Goal: Find contact information: Find contact information

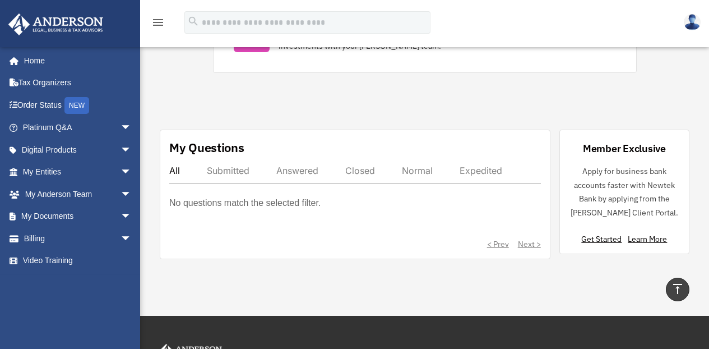
scroll to position [615, 0]
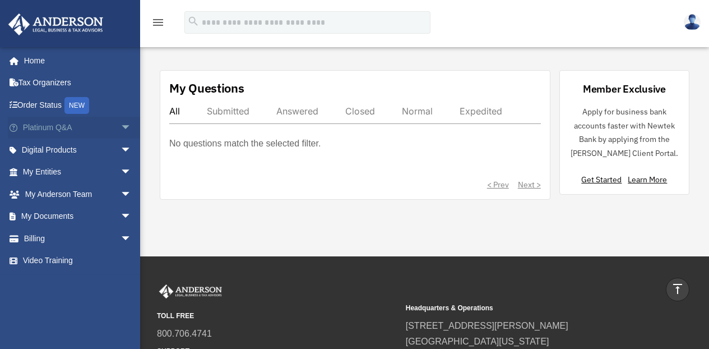
click at [121, 126] on span "arrow_drop_down" at bounding box center [132, 128] width 22 height 23
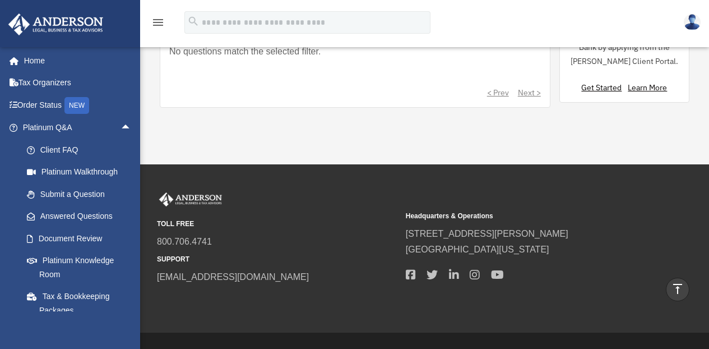
scroll to position [432, 0]
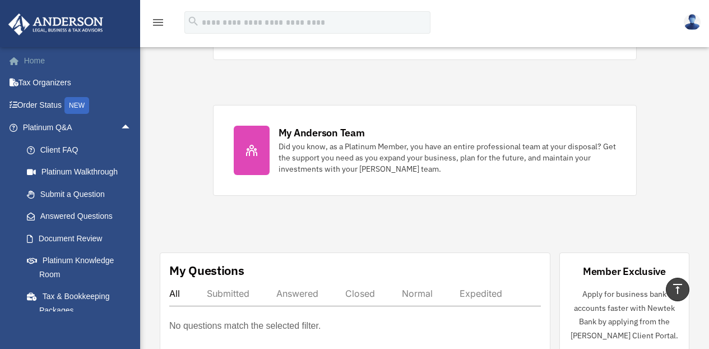
click at [39, 59] on link "Home" at bounding box center [78, 60] width 141 height 22
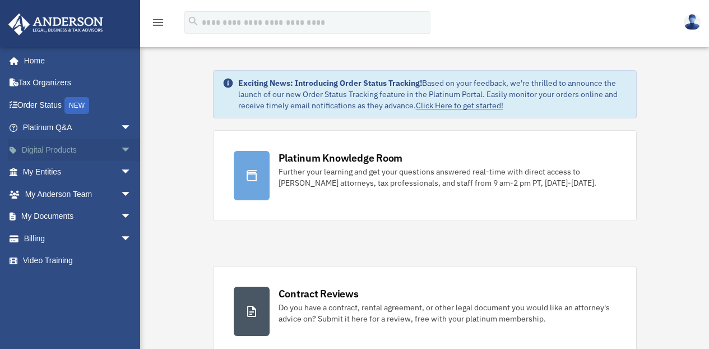
click at [121, 147] on span "arrow_drop_down" at bounding box center [132, 149] width 22 height 23
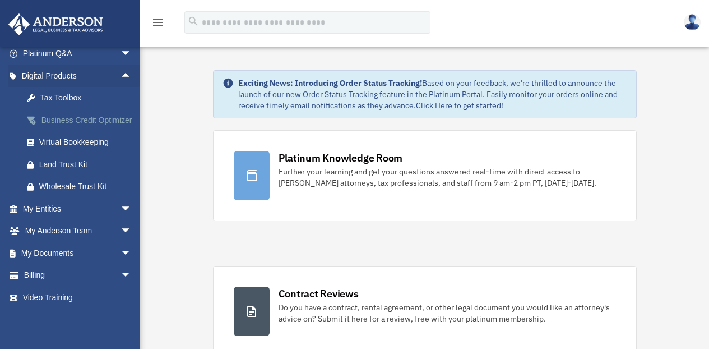
scroll to position [87, 0]
click at [121, 229] on span "arrow_drop_down" at bounding box center [132, 231] width 22 height 23
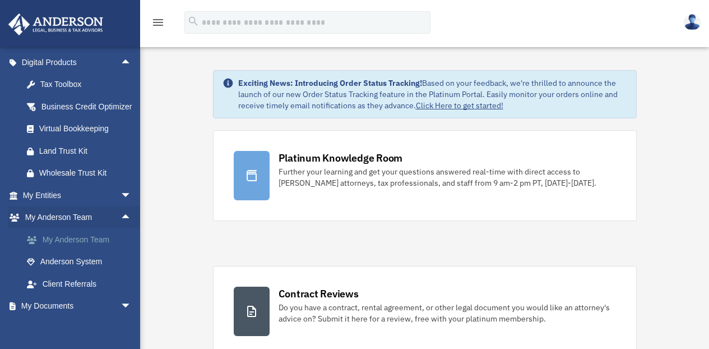
click at [95, 250] on link "My Anderson Team" at bounding box center [82, 239] width 133 height 22
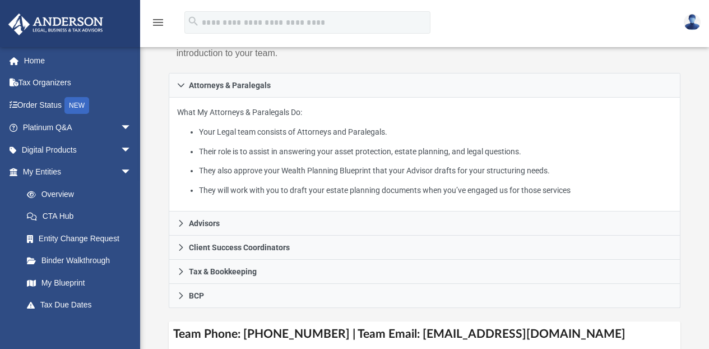
scroll to position [284, 0]
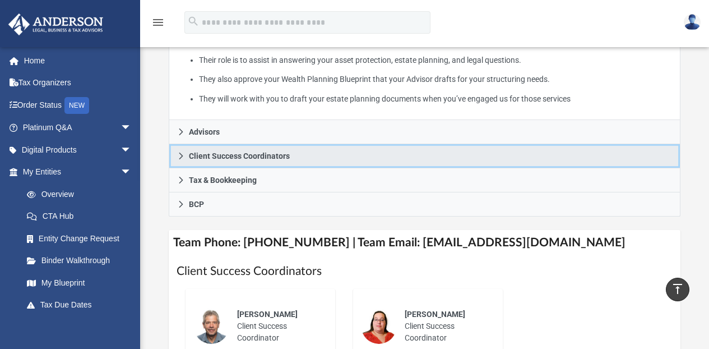
click at [264, 155] on span "Client Success Coordinators" at bounding box center [239, 156] width 101 height 8
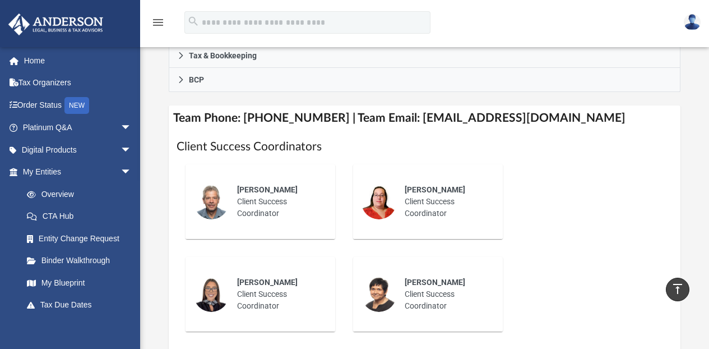
scroll to position [363, 0]
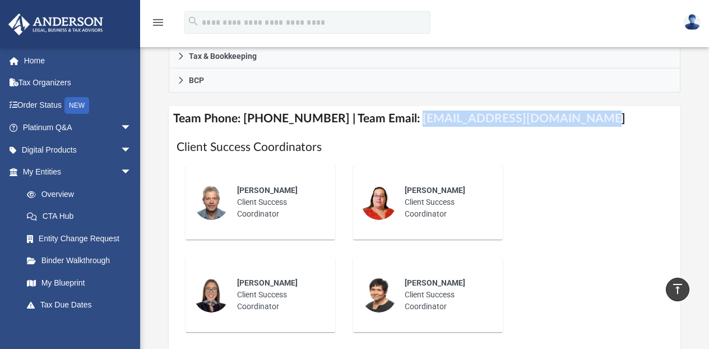
drag, startPoint x: 400, startPoint y: 118, endPoint x: 570, endPoint y: 113, distance: 169.4
click at [570, 113] on h4 "Team Phone: [PHONE_NUMBER] | Team Email: [EMAIL_ADDRESS][DOMAIN_NAME]" at bounding box center [425, 118] width 512 height 25
copy h4 "[EMAIL_ADDRESS][DOMAIN_NAME]"
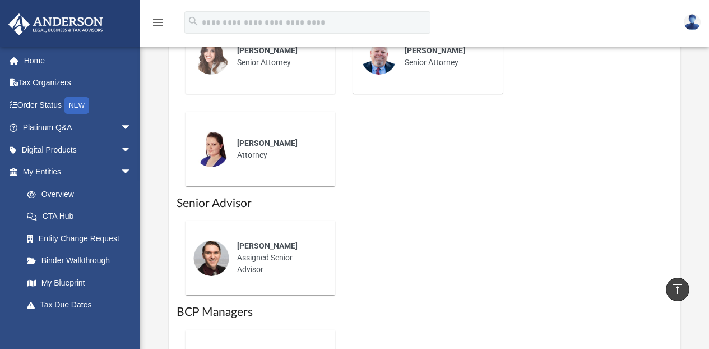
scroll to position [972, 0]
